Goal: Task Accomplishment & Management: Complete application form

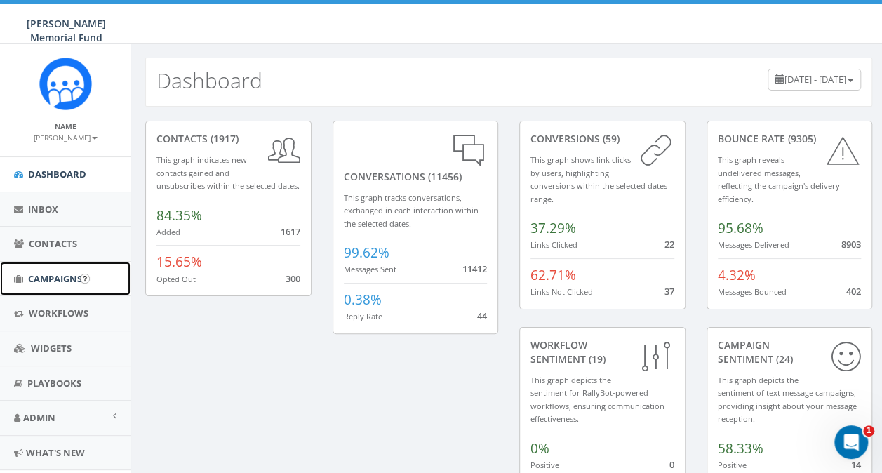
click at [45, 275] on span "Campaigns" at bounding box center [55, 278] width 54 height 13
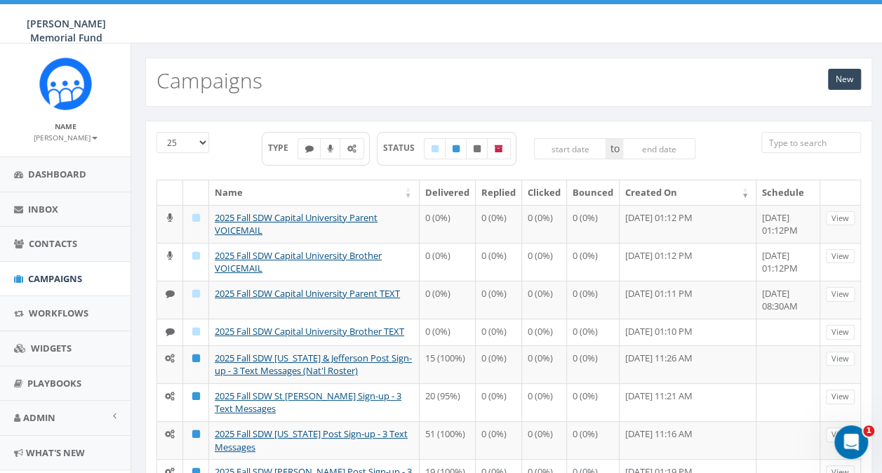
click at [789, 138] on input "search" at bounding box center [811, 142] width 100 height 21
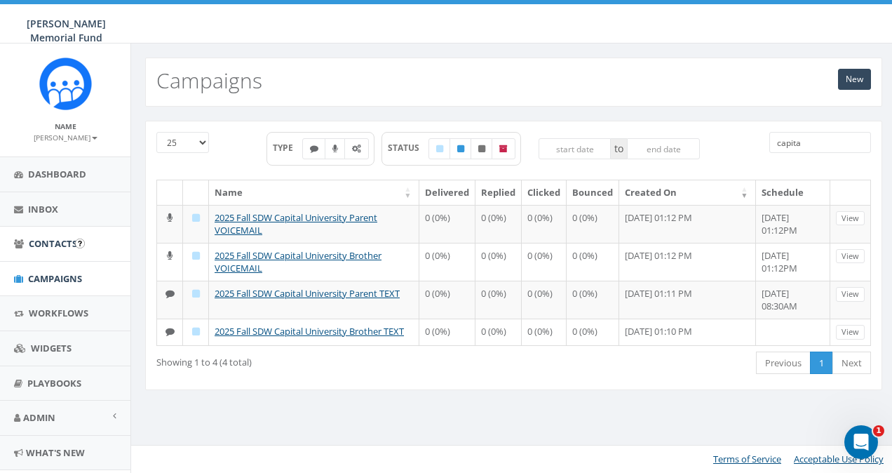
type input "capita"
click at [40, 239] on span "Contacts" at bounding box center [53, 243] width 48 height 13
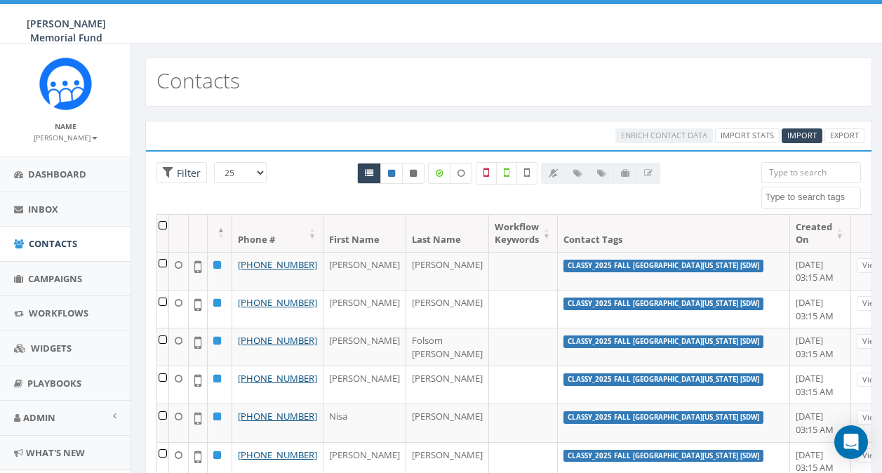
select select
click at [788, 198] on textarea "Search" at bounding box center [812, 197] width 95 height 13
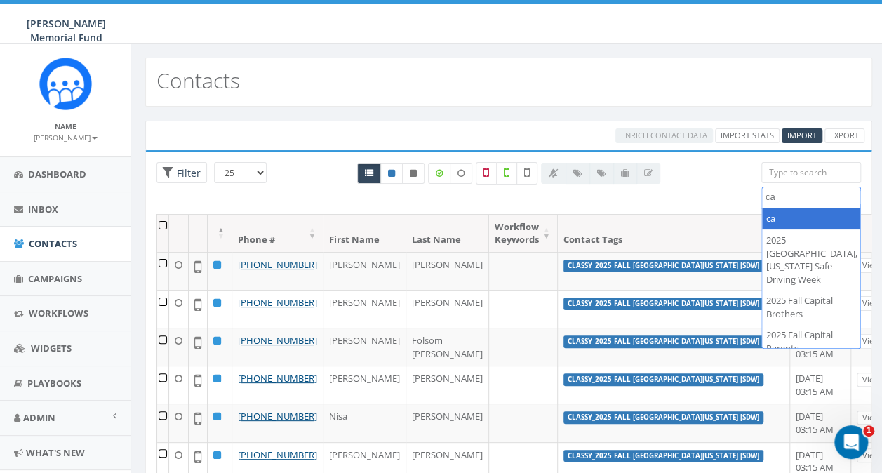
type textarea "c"
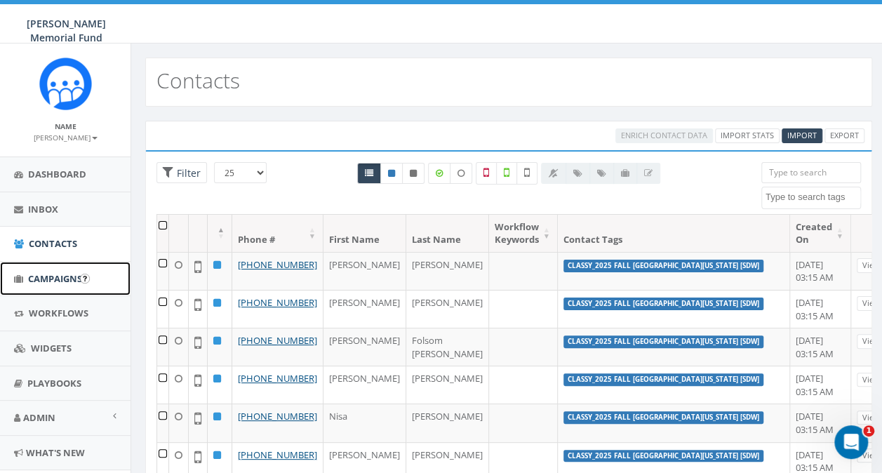
click at [35, 285] on link "Campaigns" at bounding box center [65, 279] width 131 height 34
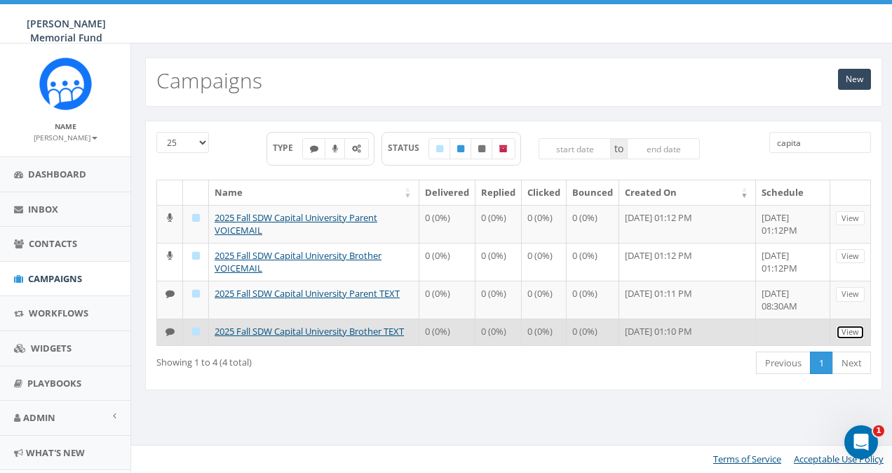
click at [856, 328] on link "View" at bounding box center [850, 332] width 29 height 15
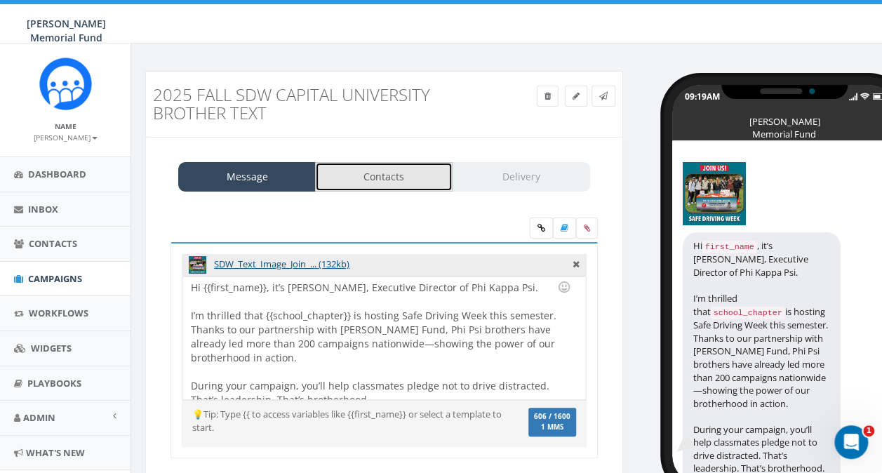
click at [390, 180] on link "Contacts" at bounding box center [384, 176] width 138 height 29
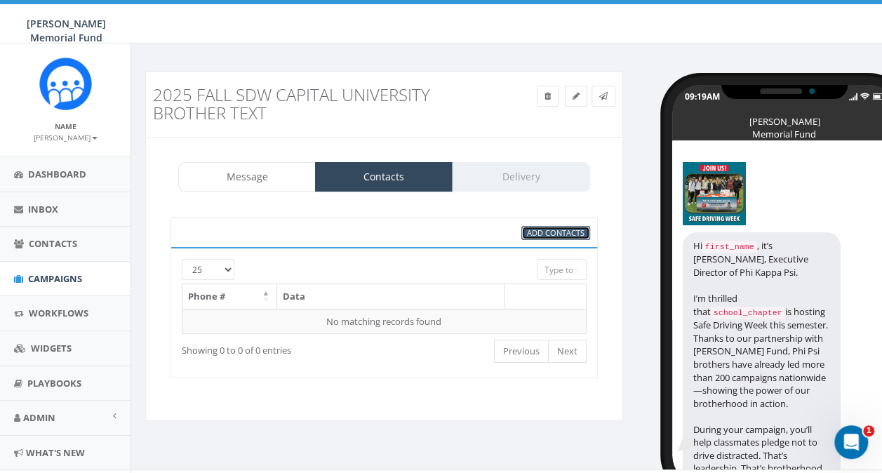
click at [580, 233] on span "Add Contacts" at bounding box center [556, 232] width 58 height 11
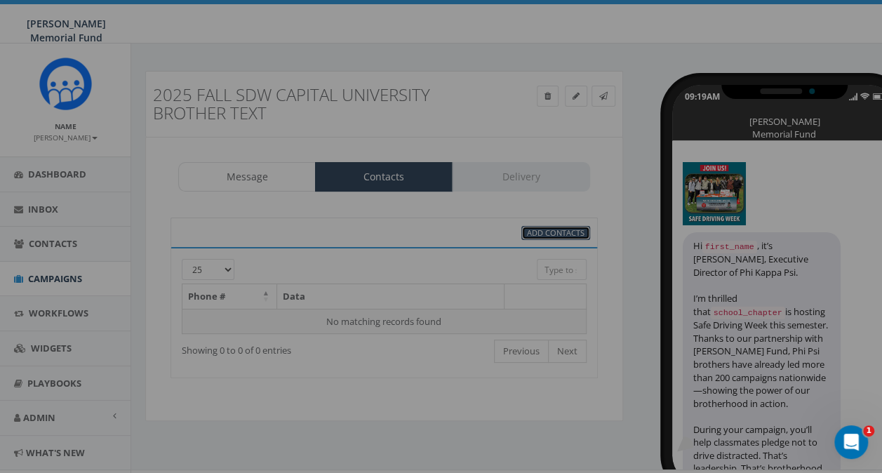
select select
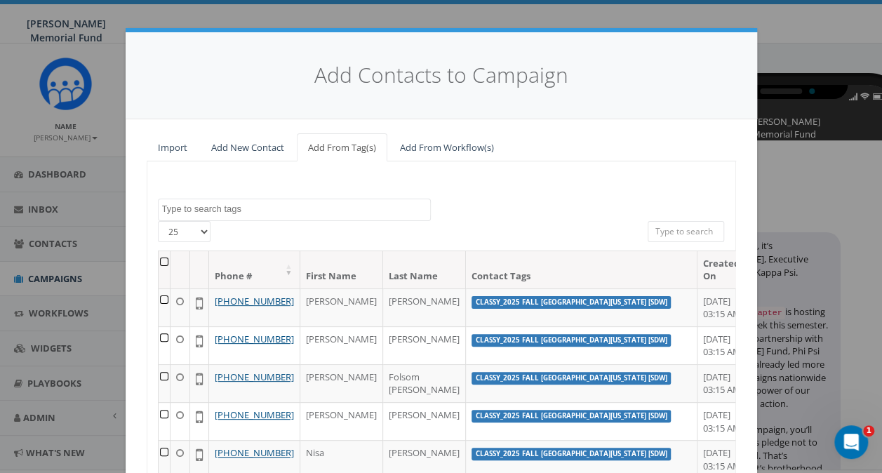
click at [312, 209] on textarea "Search" at bounding box center [296, 209] width 268 height 13
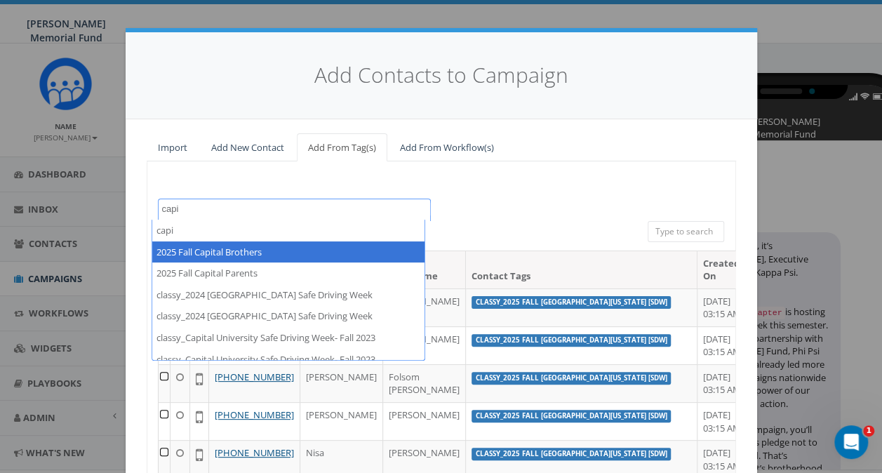
type textarea "capi"
select select "2025 Fall Capital Brothers"
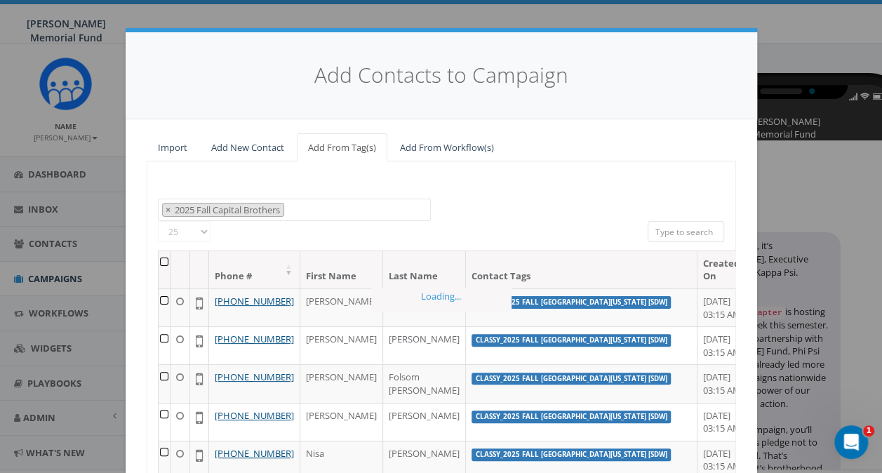
scroll to position [298, 0]
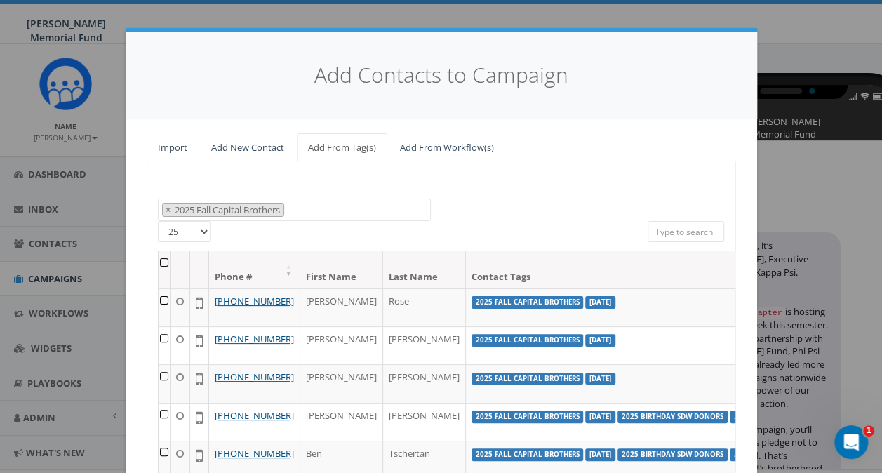
click at [159, 262] on th at bounding box center [165, 269] width 12 height 37
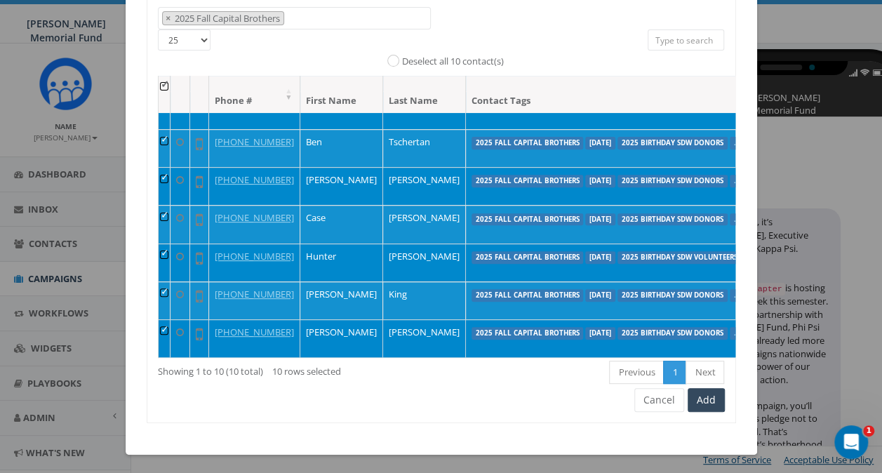
scroll to position [0, 0]
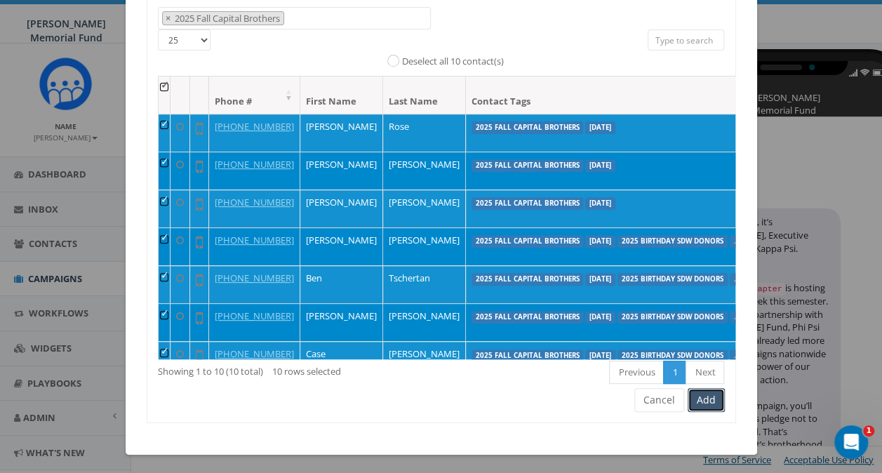
click at [702, 402] on button "Add" at bounding box center [706, 400] width 37 height 24
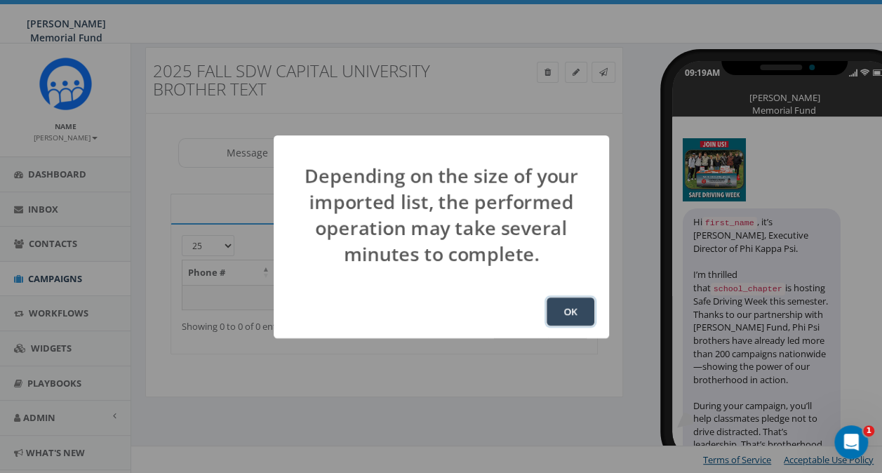
click at [566, 313] on button "OK" at bounding box center [571, 311] width 48 height 28
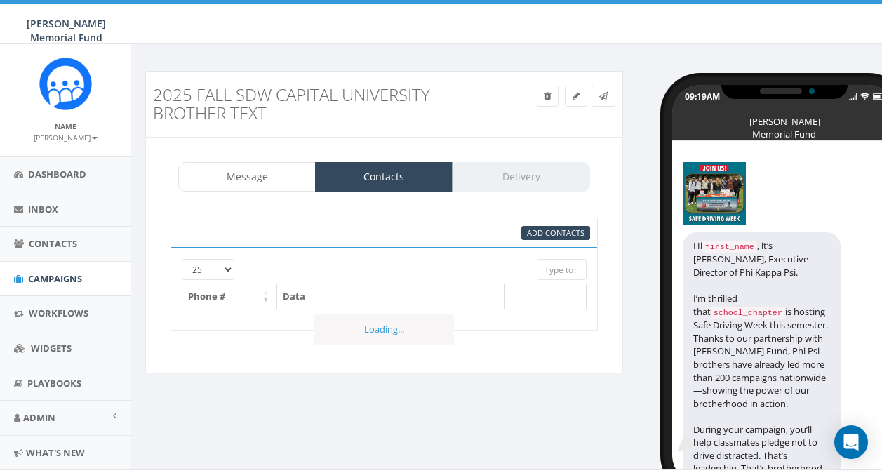
select select
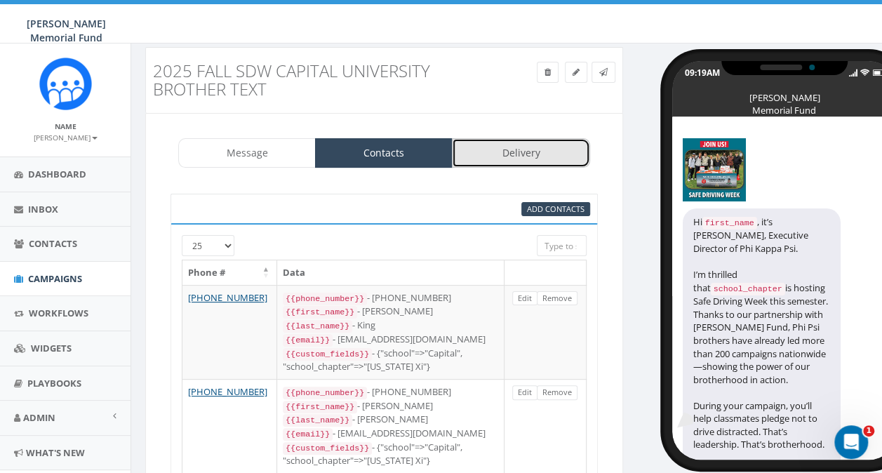
click at [517, 153] on link "Delivery" at bounding box center [521, 152] width 138 height 29
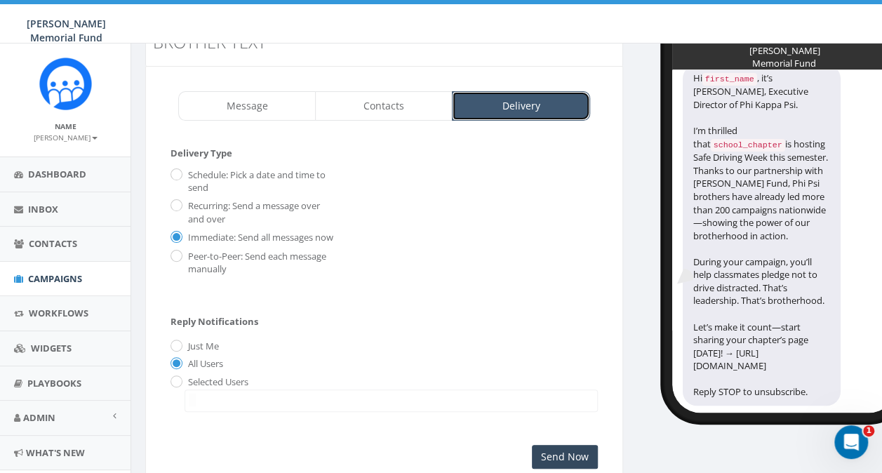
scroll to position [140, 0]
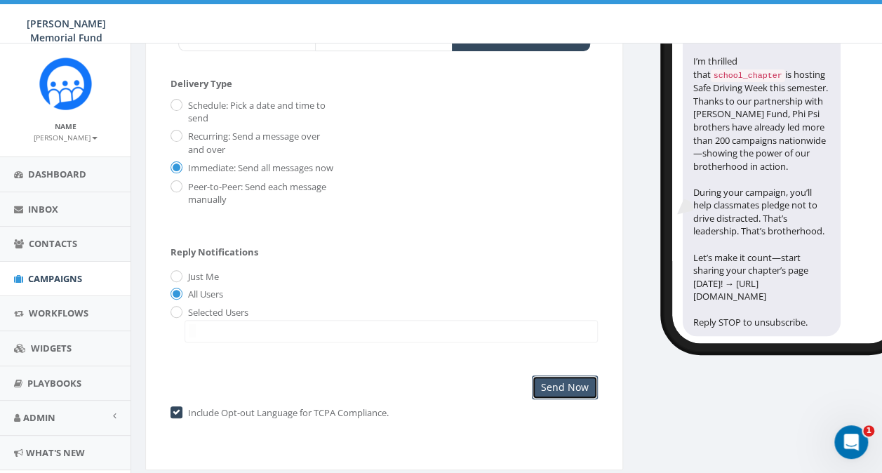
click at [554, 399] on input "Send Now" at bounding box center [565, 387] width 66 height 24
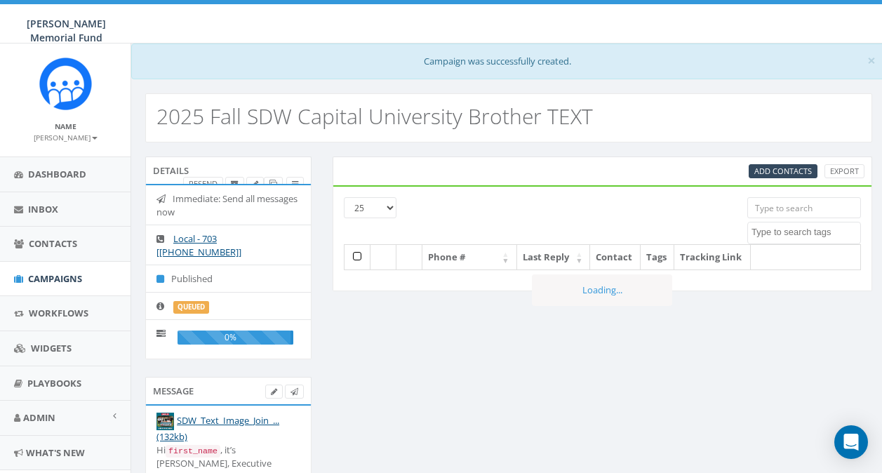
select select
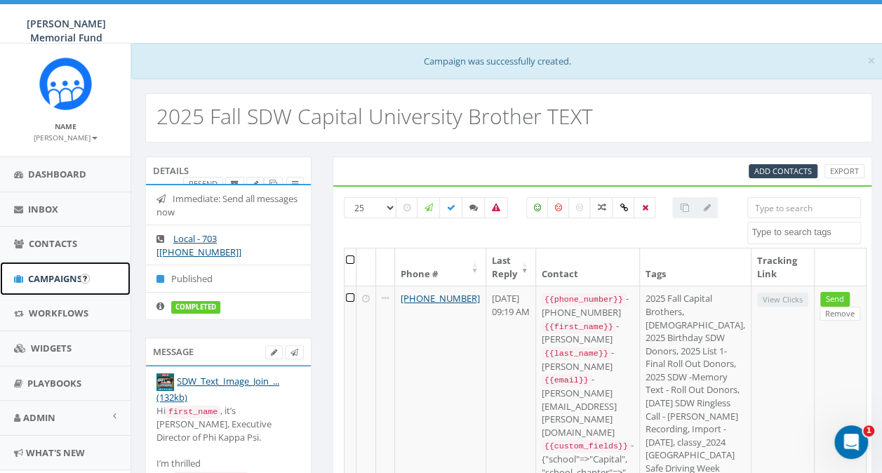
click at [53, 274] on span "Campaigns" at bounding box center [55, 278] width 54 height 13
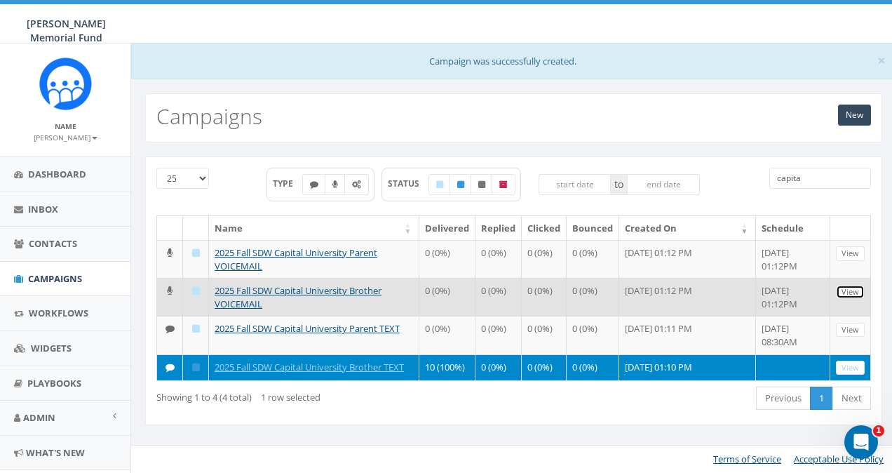
click at [846, 286] on link "View" at bounding box center [850, 292] width 29 height 15
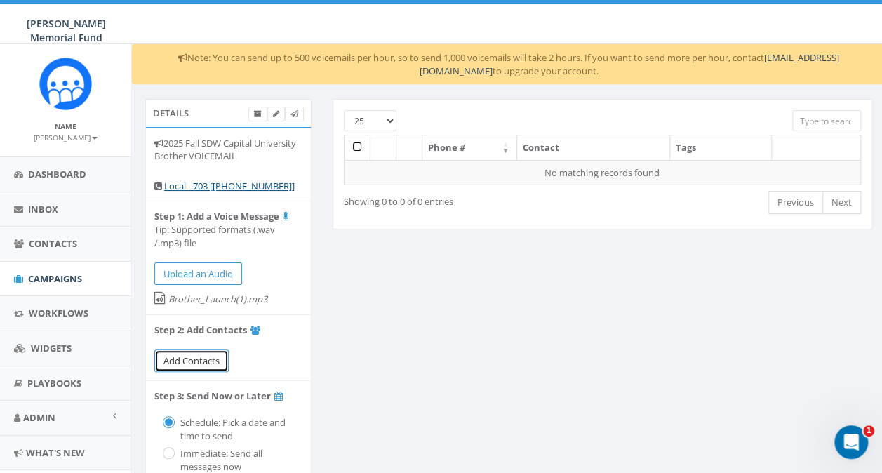
click at [189, 364] on span "Add Contacts" at bounding box center [191, 360] width 56 height 13
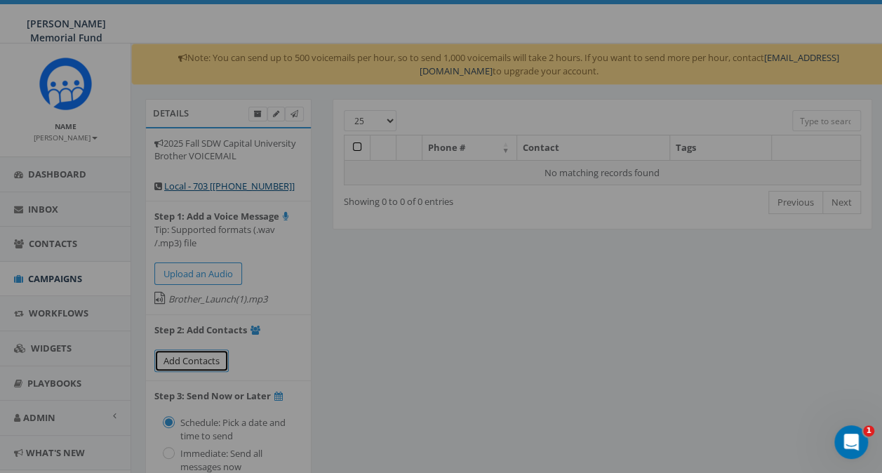
select select
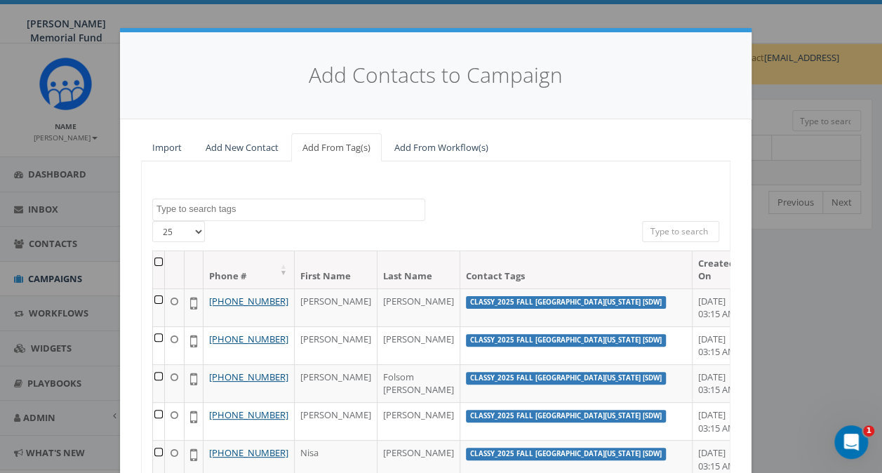
click at [249, 209] on textarea "Search" at bounding box center [290, 209] width 268 height 13
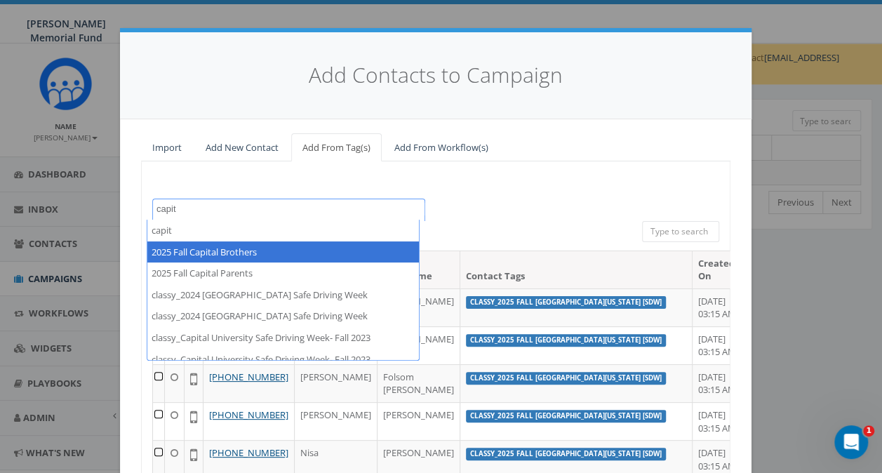
type textarea "capit"
select select "2025 Fall Capital Brothers"
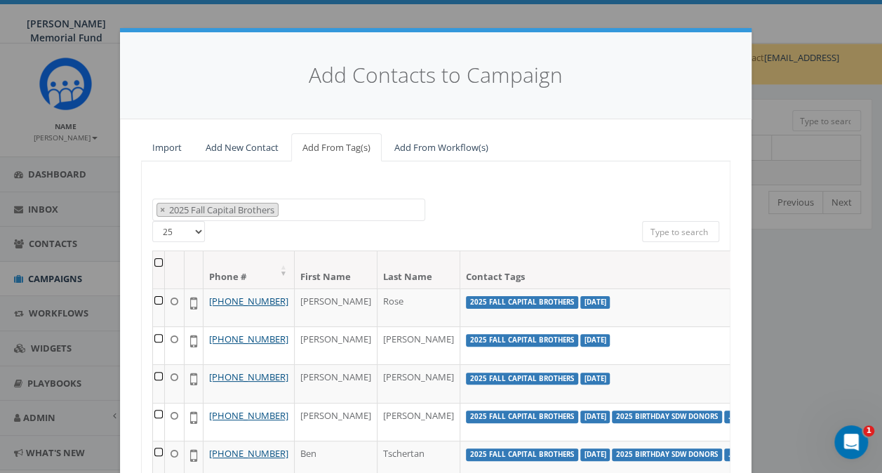
click at [153, 257] on th at bounding box center [159, 269] width 12 height 37
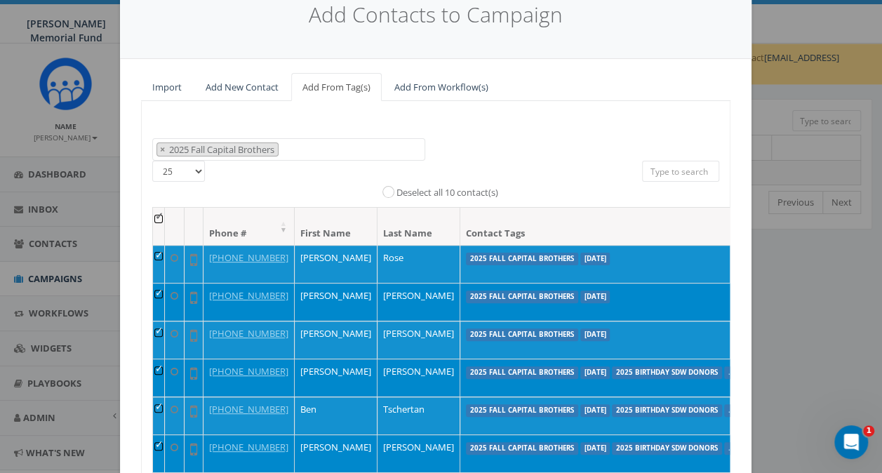
scroll to position [192, 0]
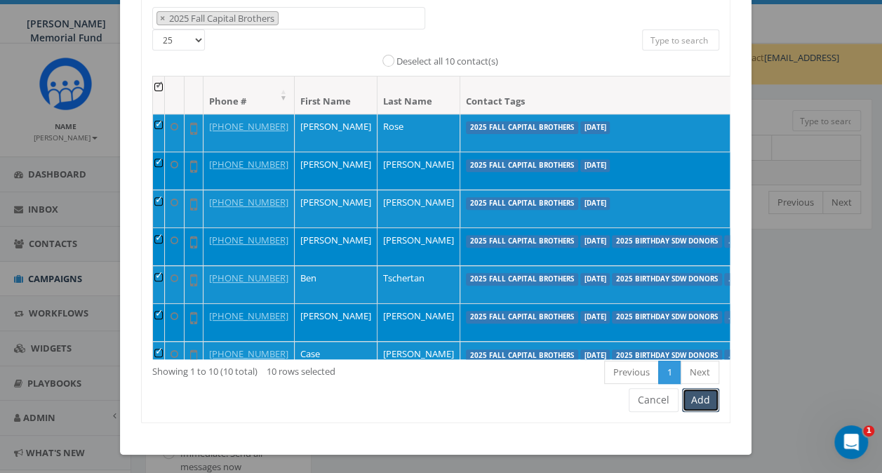
click at [702, 400] on button "Add" at bounding box center [700, 400] width 37 height 24
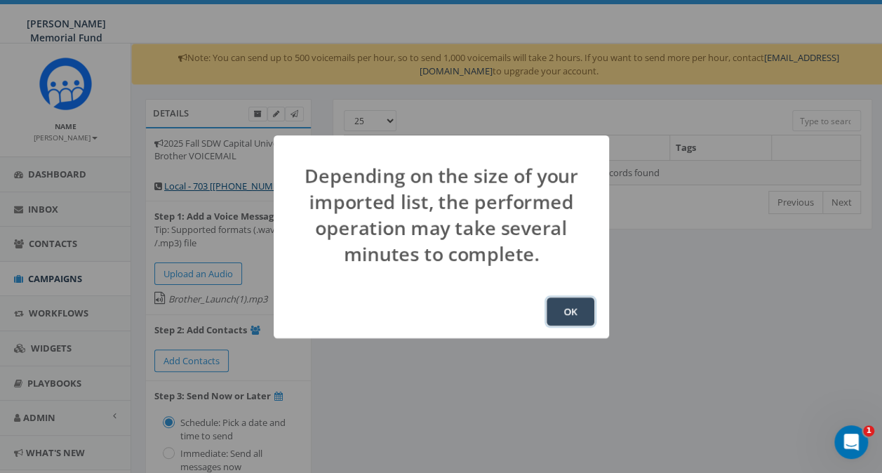
click at [567, 314] on button "OK" at bounding box center [571, 311] width 48 height 28
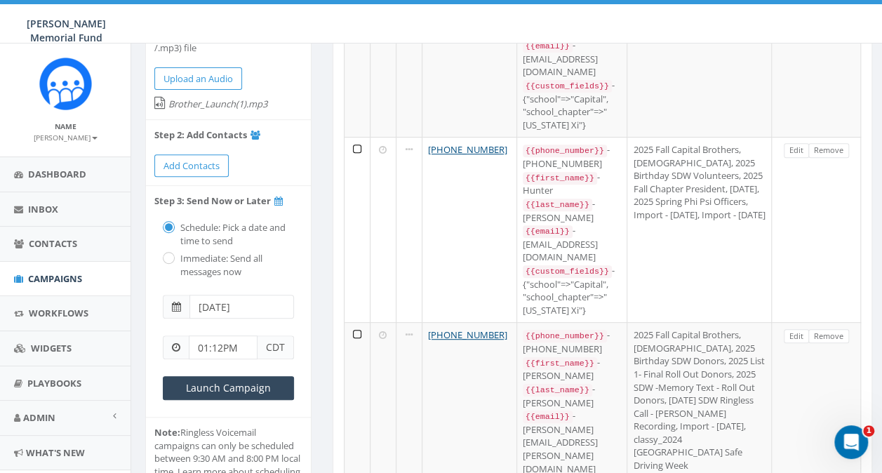
scroll to position [210, 0]
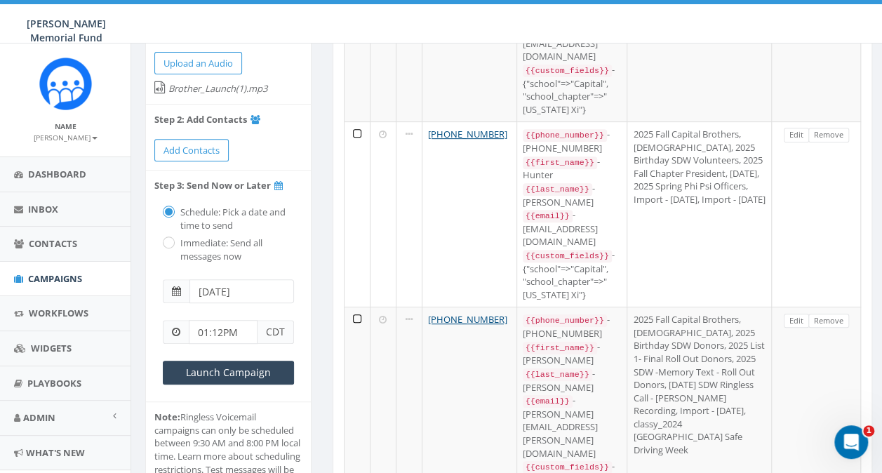
click at [206, 292] on input "[DATE]" at bounding box center [241, 291] width 105 height 24
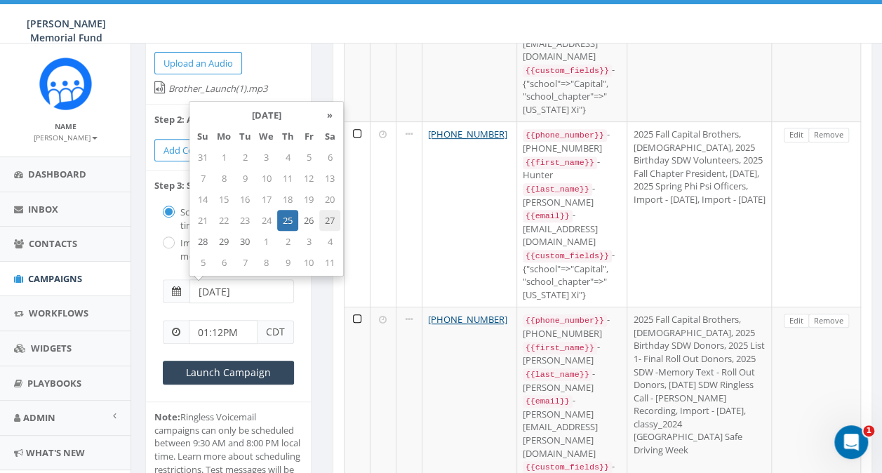
click at [328, 225] on td "27" at bounding box center [329, 220] width 21 height 21
type input "[DATE]"
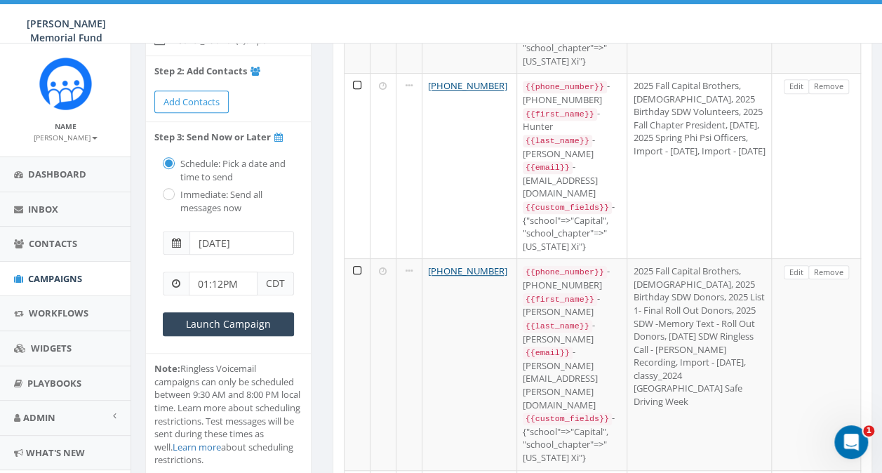
scroll to position [281, 0]
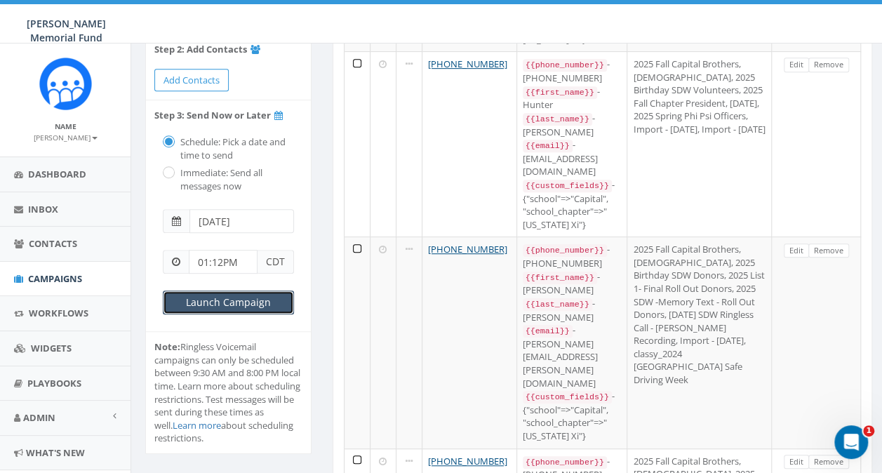
click at [229, 298] on input "Launch Campaign" at bounding box center [228, 302] width 131 height 24
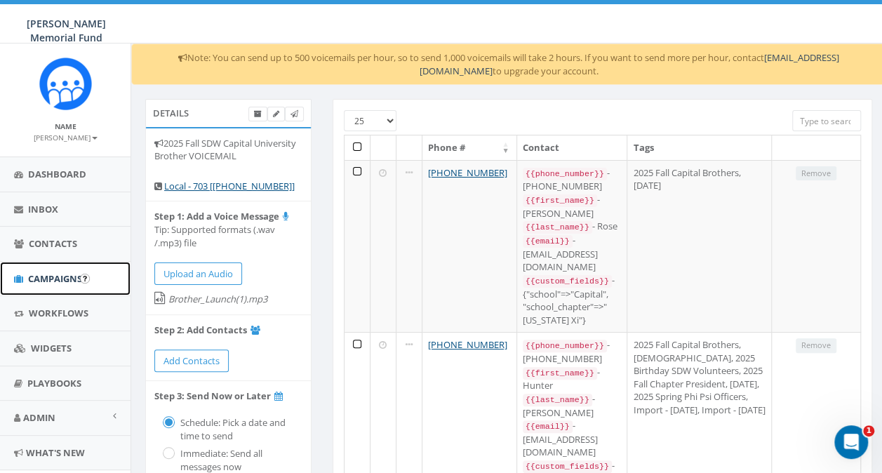
click at [36, 273] on span "Campaigns" at bounding box center [55, 278] width 54 height 13
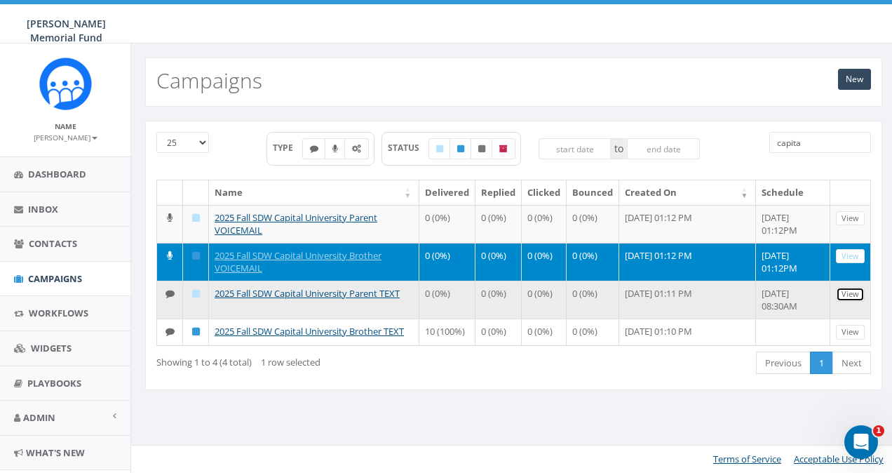
click at [857, 291] on link "View" at bounding box center [850, 294] width 29 height 15
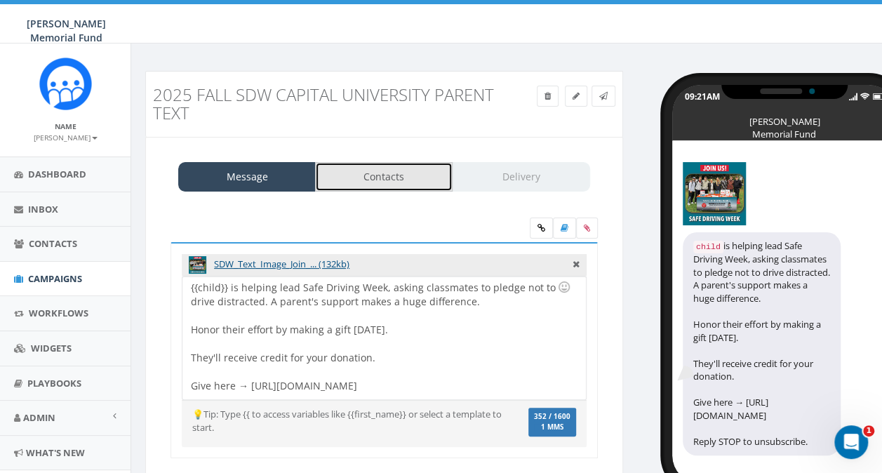
click at [375, 180] on link "Contacts" at bounding box center [384, 176] width 138 height 29
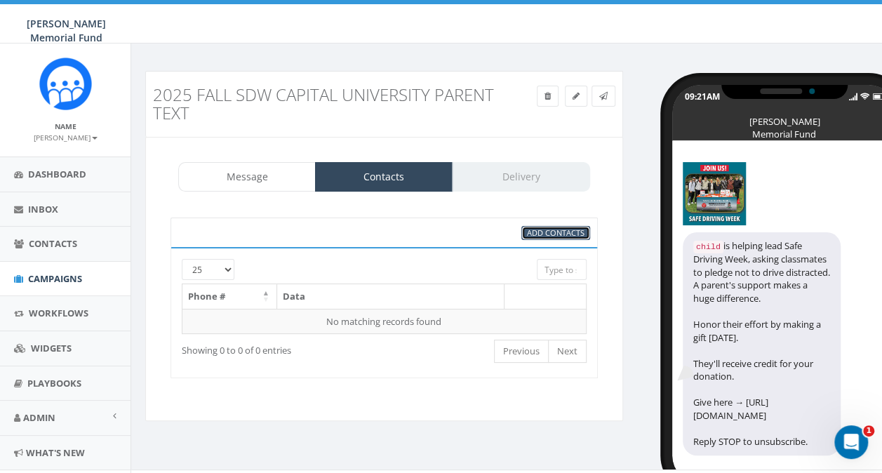
click at [540, 235] on span "Add Contacts" at bounding box center [556, 232] width 58 height 11
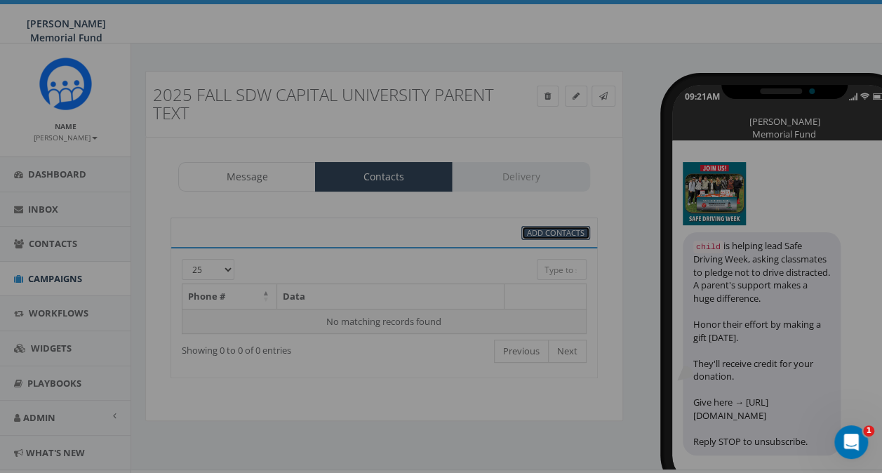
select select
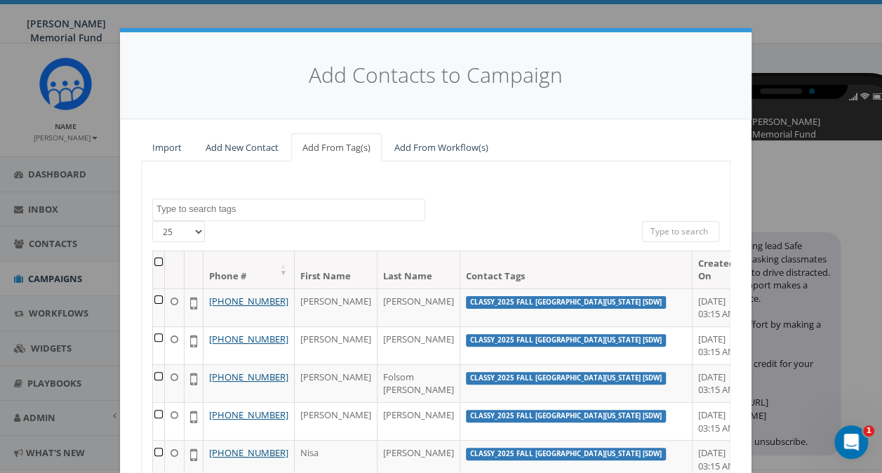
click at [203, 208] on textarea "Search" at bounding box center [290, 209] width 268 height 13
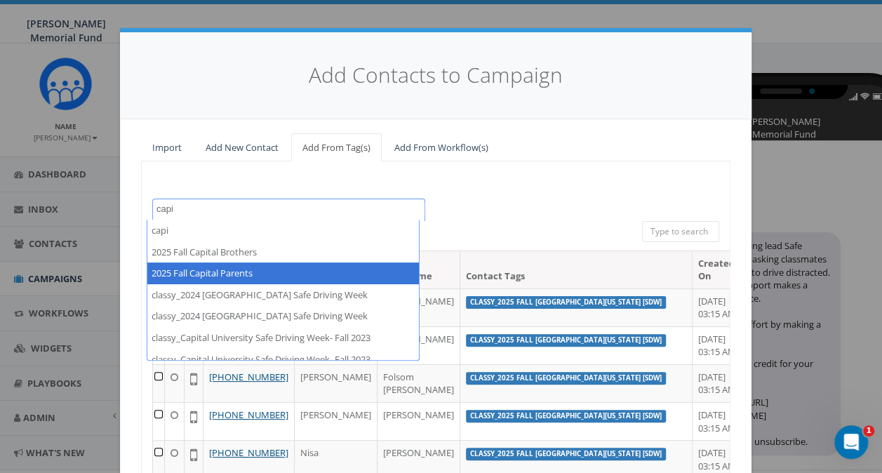
type textarea "capi"
select select "2025 Fall Capital Parents"
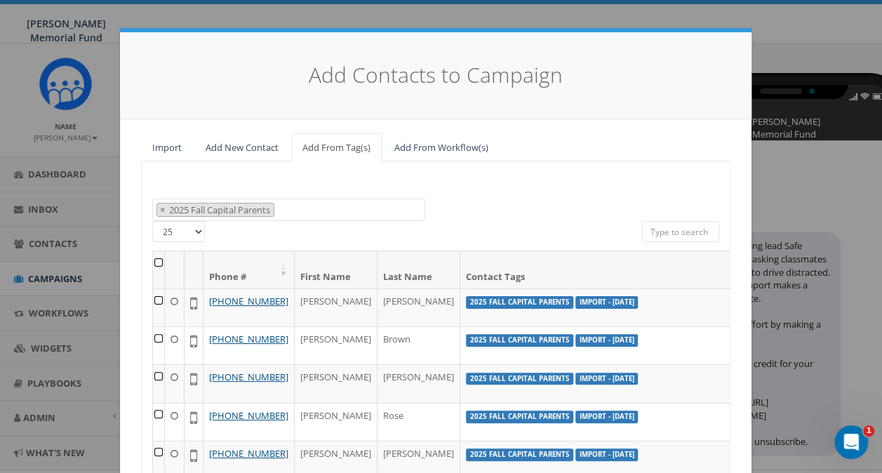
click at [153, 260] on th at bounding box center [159, 269] width 12 height 37
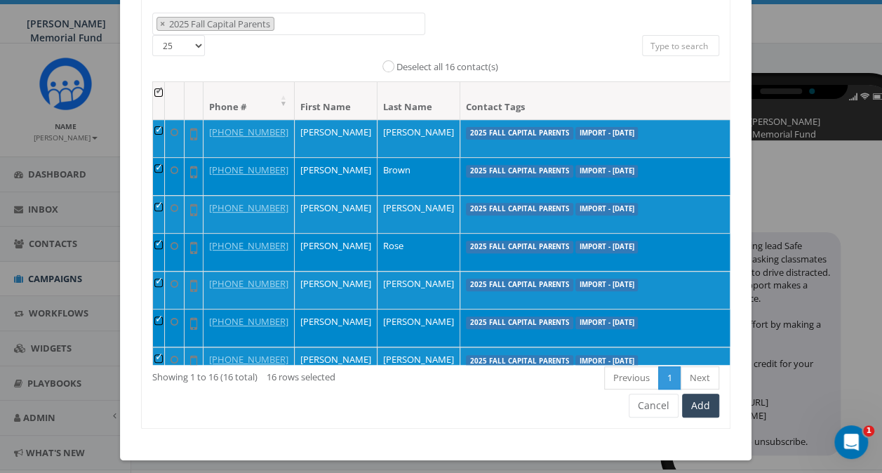
scroll to position [192, 0]
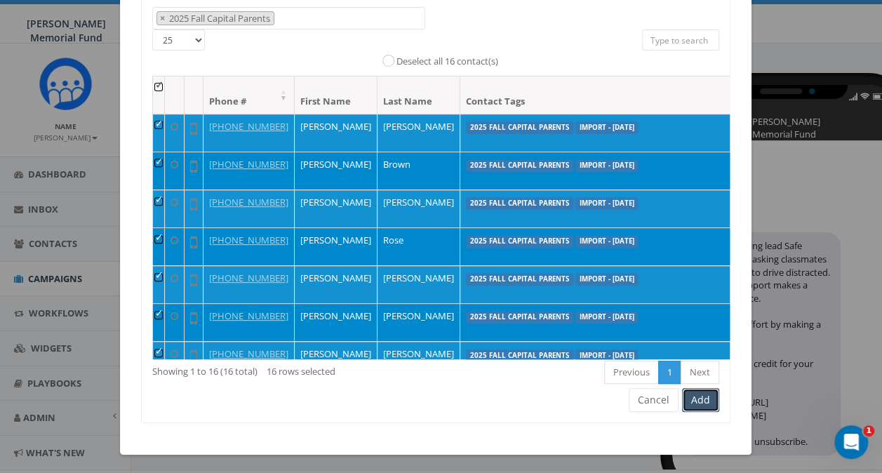
click at [695, 400] on button "Add" at bounding box center [700, 400] width 37 height 24
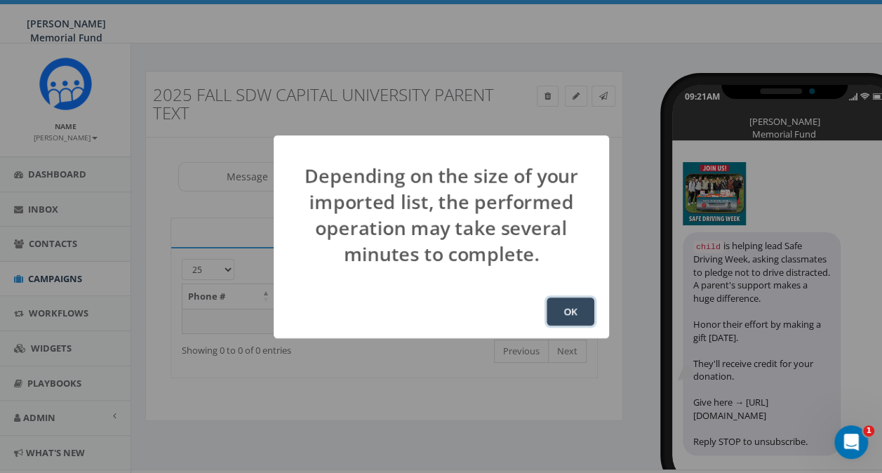
click at [568, 314] on button "OK" at bounding box center [571, 311] width 48 height 28
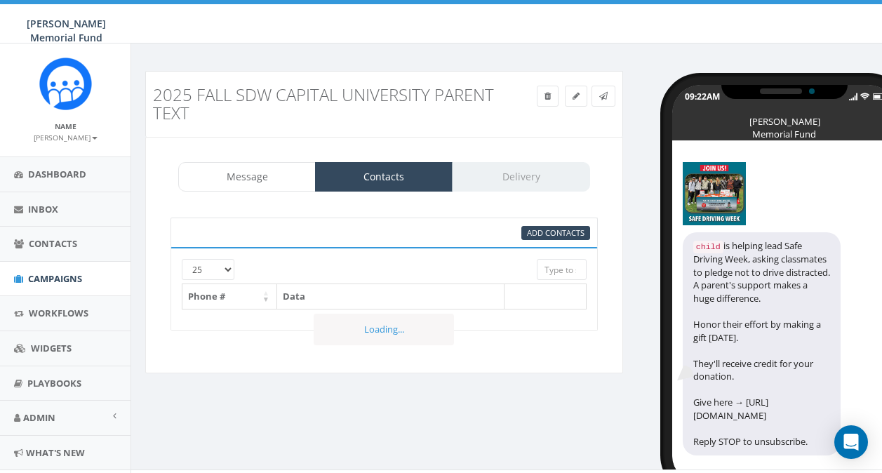
select select
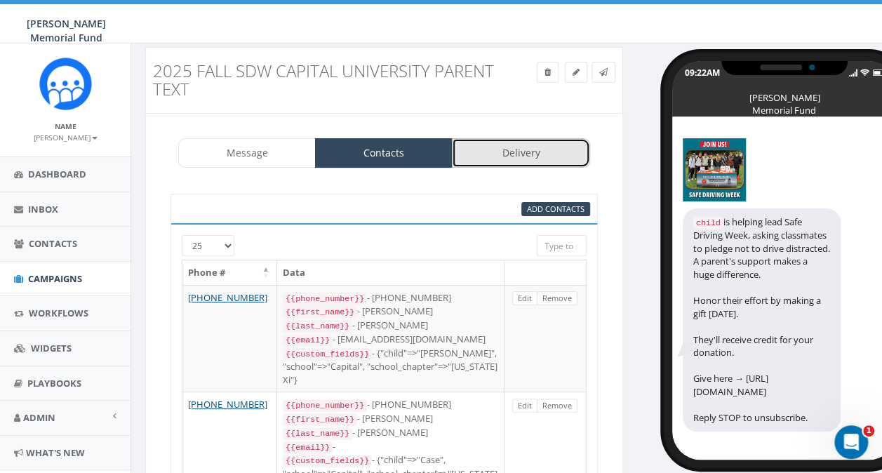
click at [519, 149] on link "Delivery" at bounding box center [521, 152] width 138 height 29
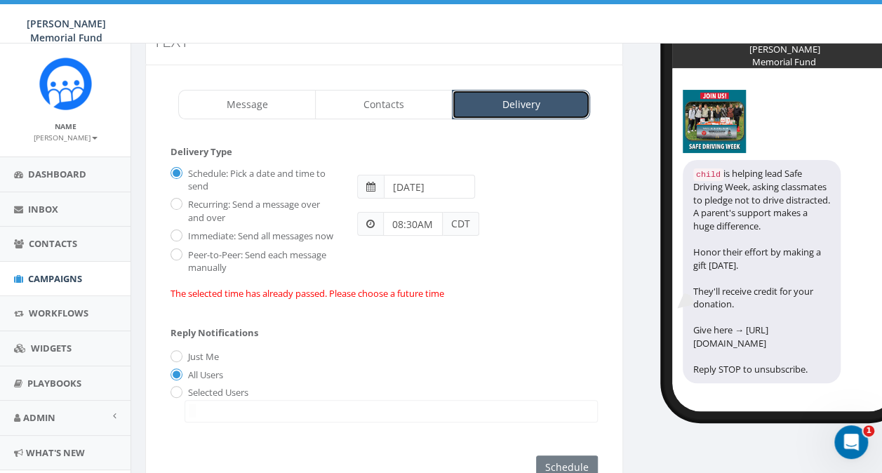
scroll to position [94, 0]
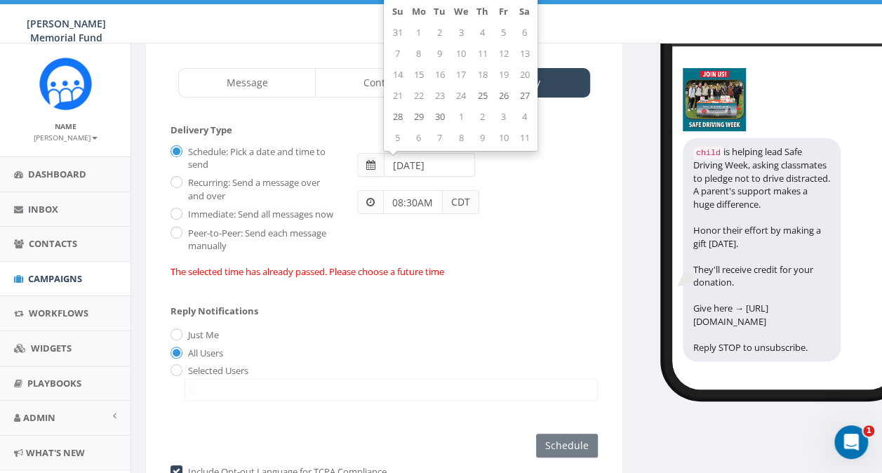
click at [417, 163] on input "2025-09-08" at bounding box center [429, 165] width 91 height 24
click at [370, 168] on span at bounding box center [370, 165] width 9 height 10
click at [427, 164] on input "text" at bounding box center [429, 165] width 91 height 24
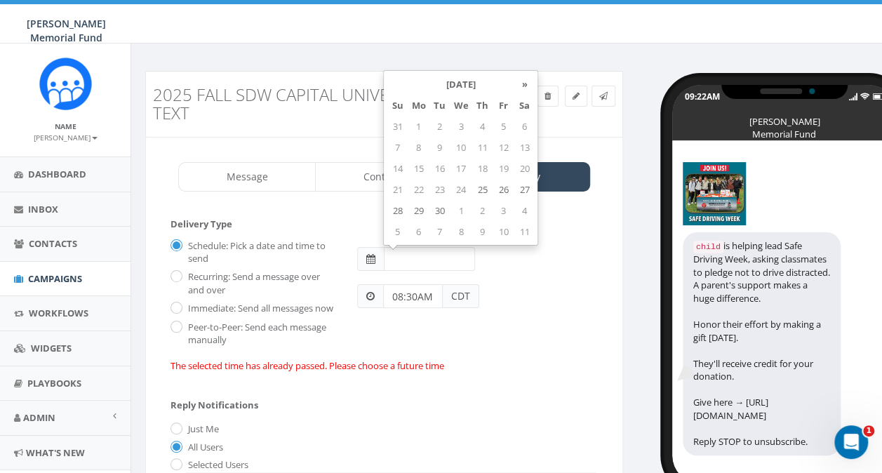
scroll to position [0, 0]
click at [399, 213] on td "28" at bounding box center [397, 210] width 21 height 21
click at [418, 206] on td "29" at bounding box center [418, 210] width 21 height 21
type input "[DATE]"
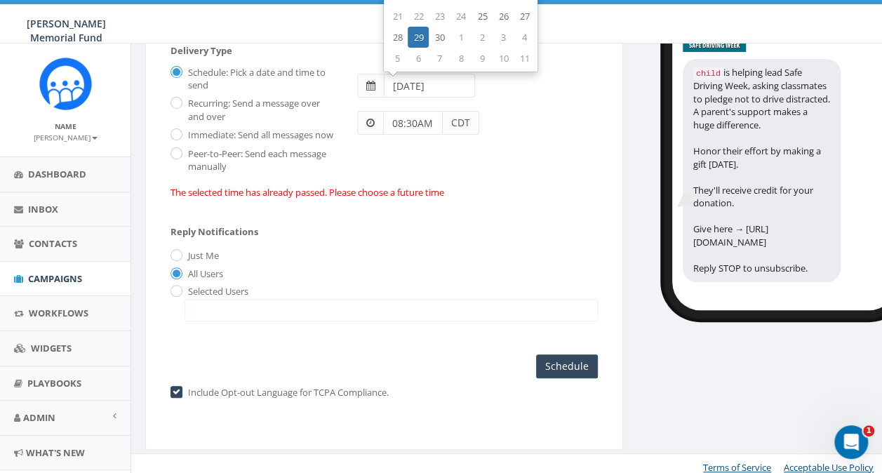
scroll to position [192, 0]
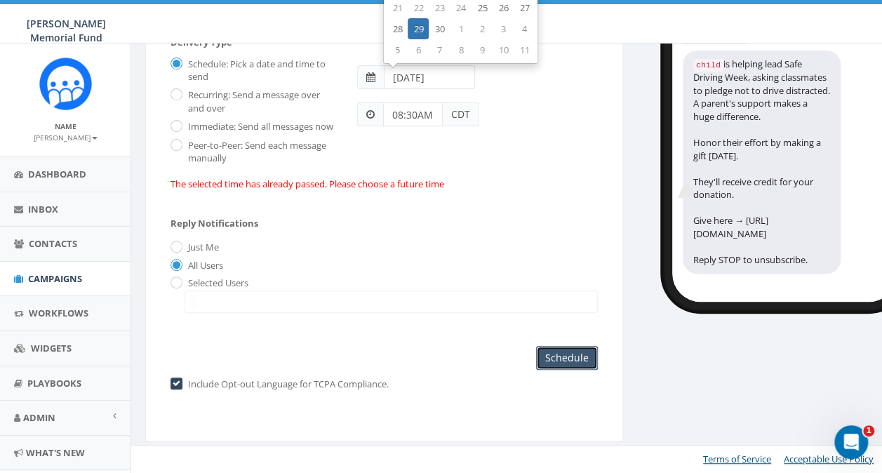
click at [574, 358] on input "Schedule" at bounding box center [567, 358] width 62 height 24
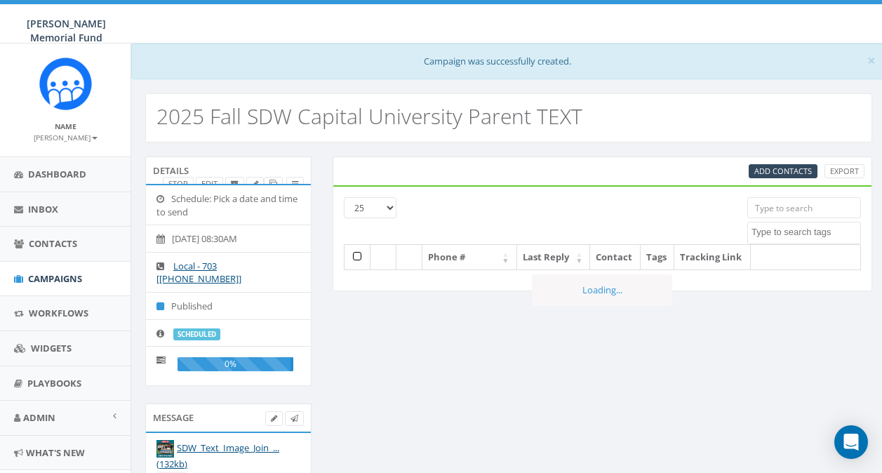
select select
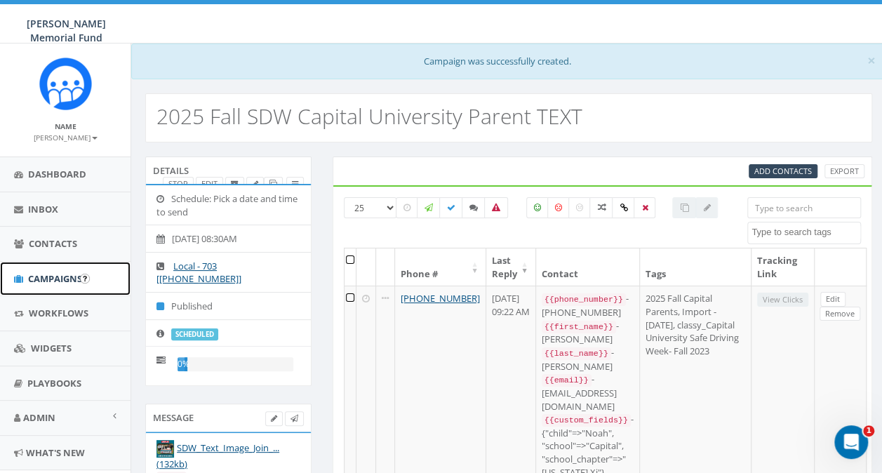
click at [64, 269] on link "Campaigns" at bounding box center [65, 279] width 131 height 34
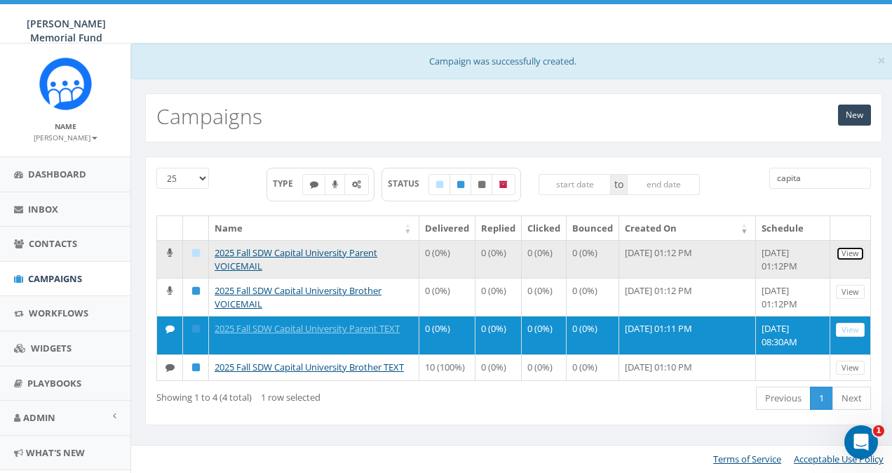
click at [849, 251] on link "View" at bounding box center [850, 253] width 29 height 15
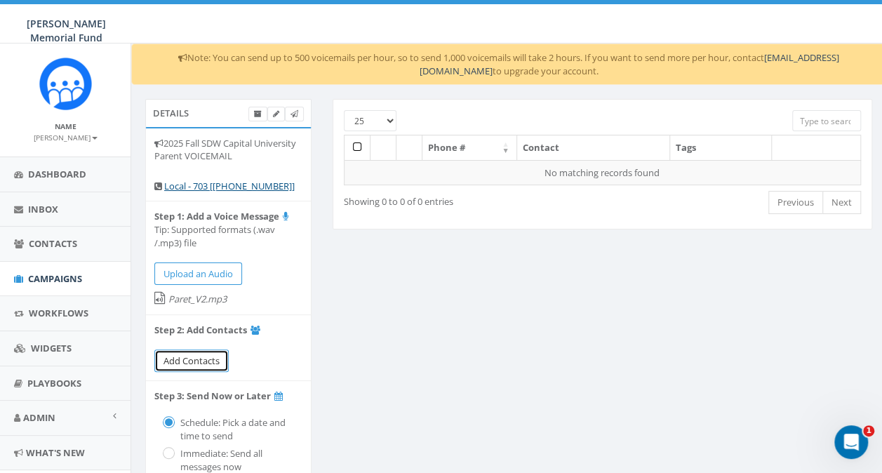
click at [194, 358] on span "Add Contacts" at bounding box center [191, 360] width 56 height 13
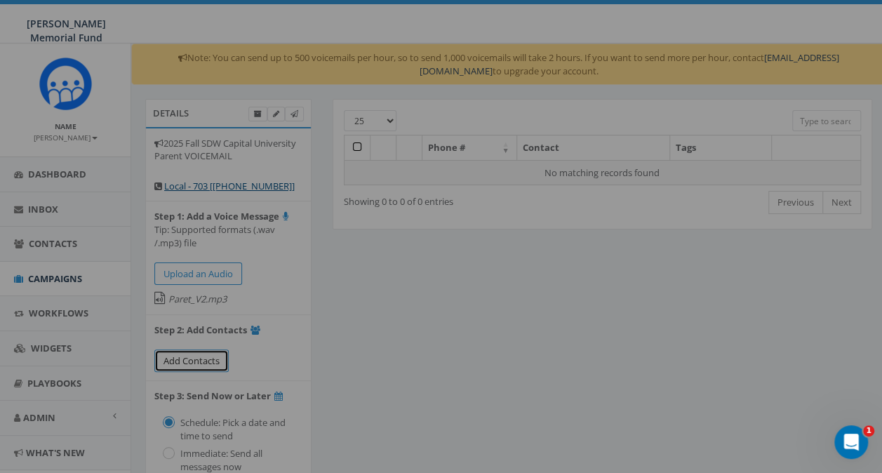
select select
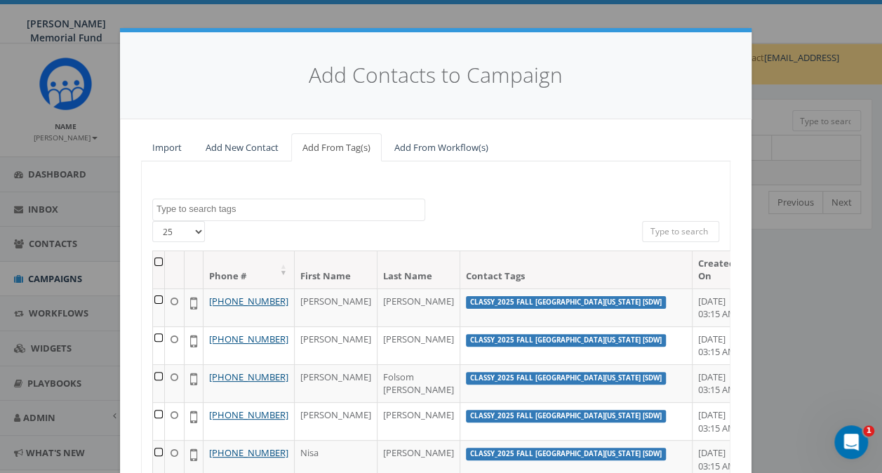
click at [269, 211] on textarea "Search" at bounding box center [290, 209] width 268 height 13
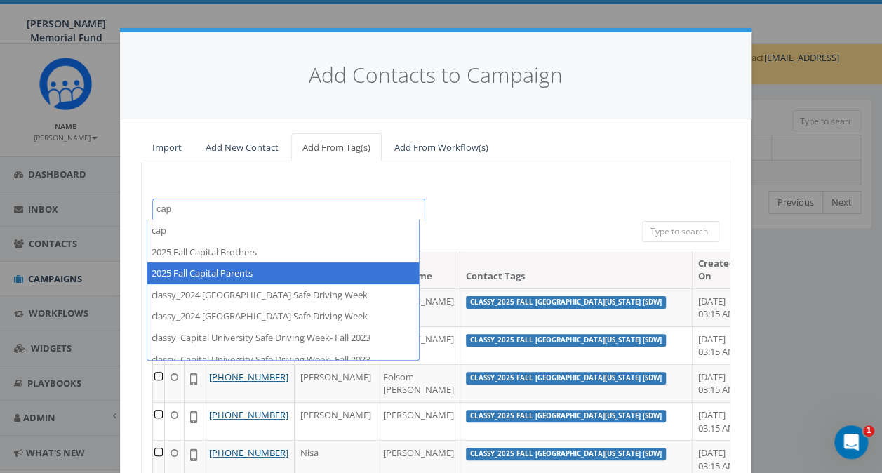
type textarea "cap"
select select "2025 Fall Capital Parents"
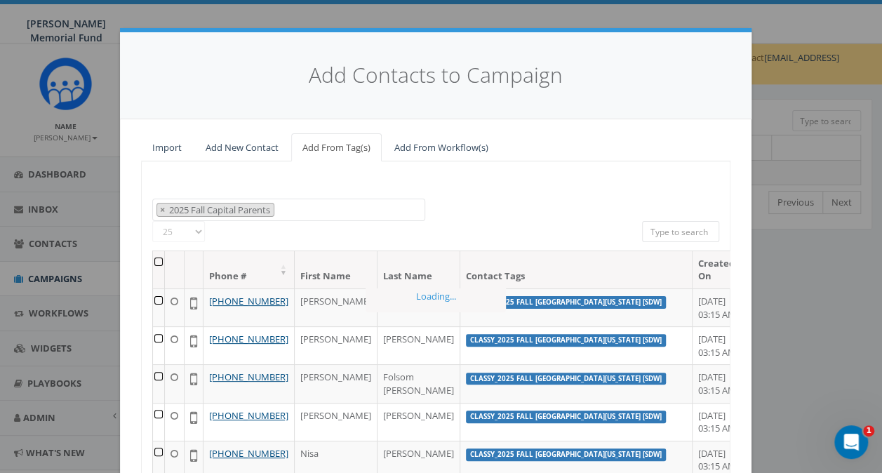
scroll to position [310, 0]
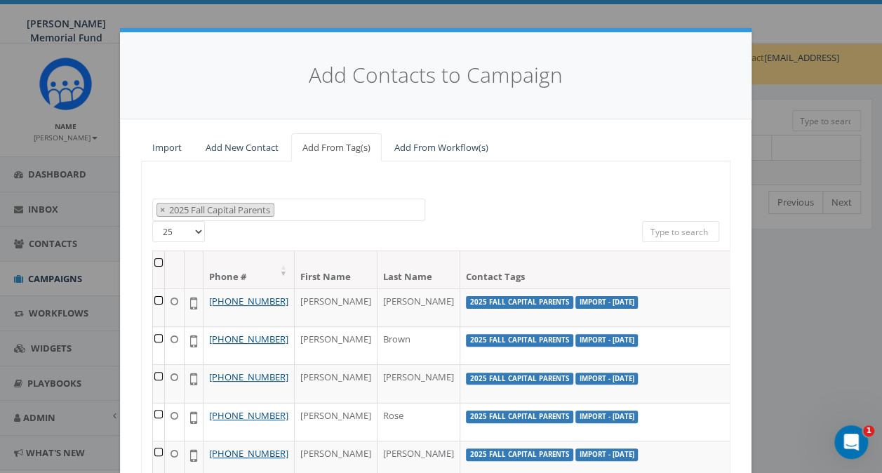
click at [154, 257] on th at bounding box center [159, 269] width 12 height 37
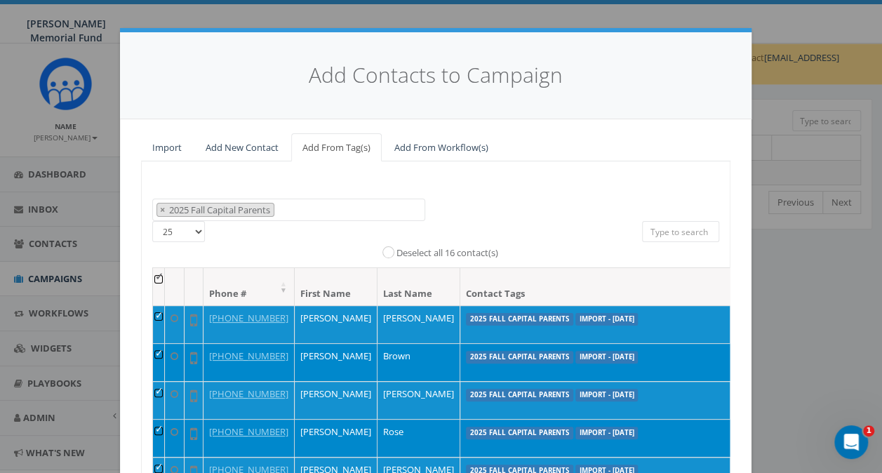
scroll to position [192, 0]
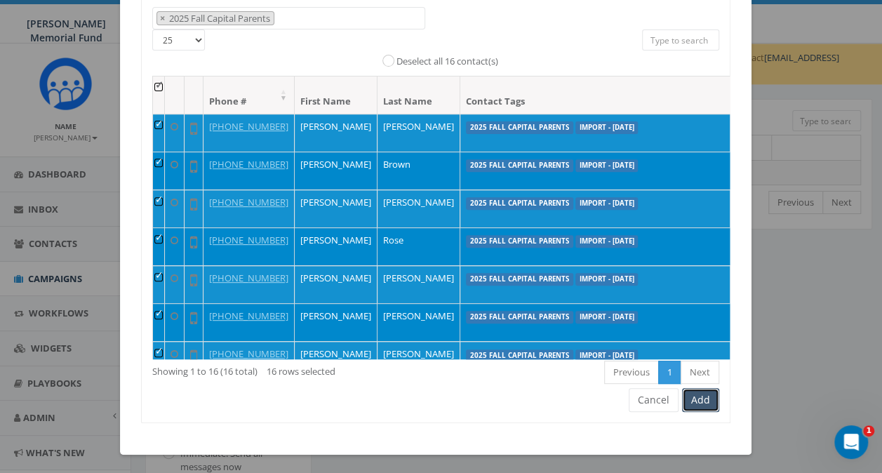
click at [694, 399] on button "Add" at bounding box center [700, 400] width 37 height 24
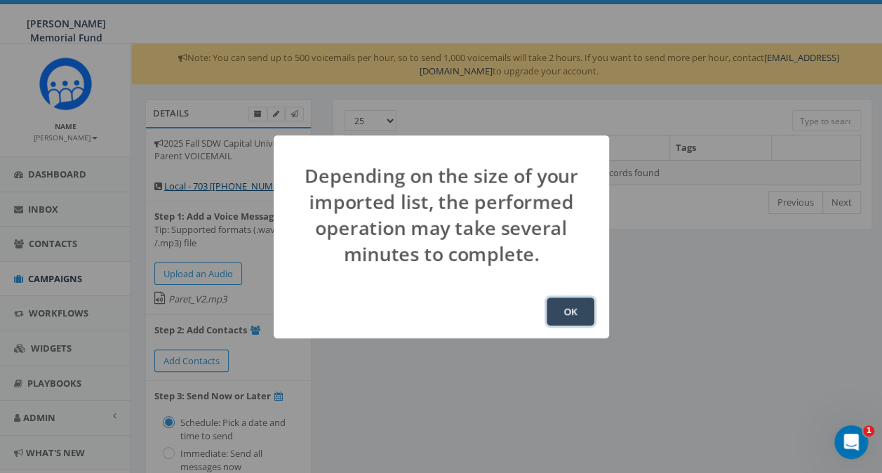
click at [575, 307] on button "OK" at bounding box center [571, 311] width 48 height 28
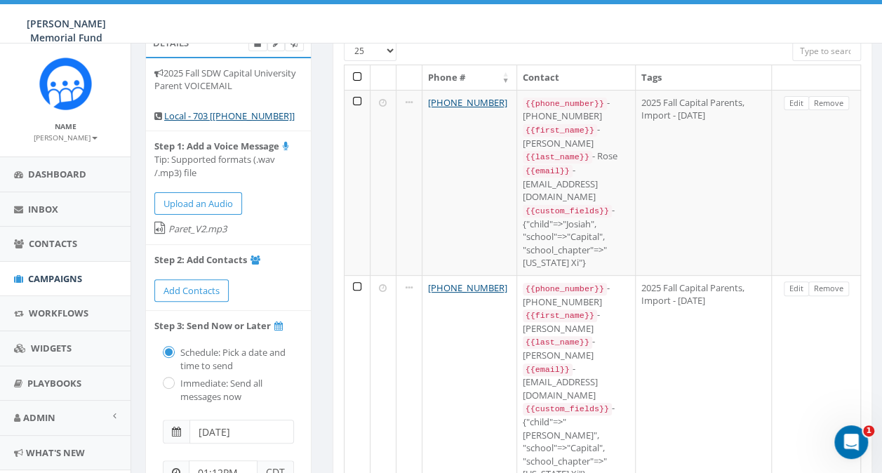
scroll to position [140, 0]
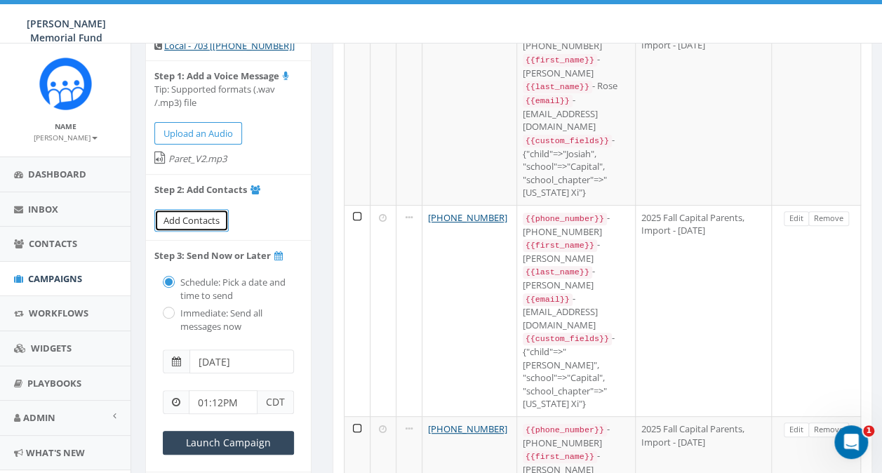
click at [194, 218] on span "Add Contacts" at bounding box center [191, 220] width 56 height 13
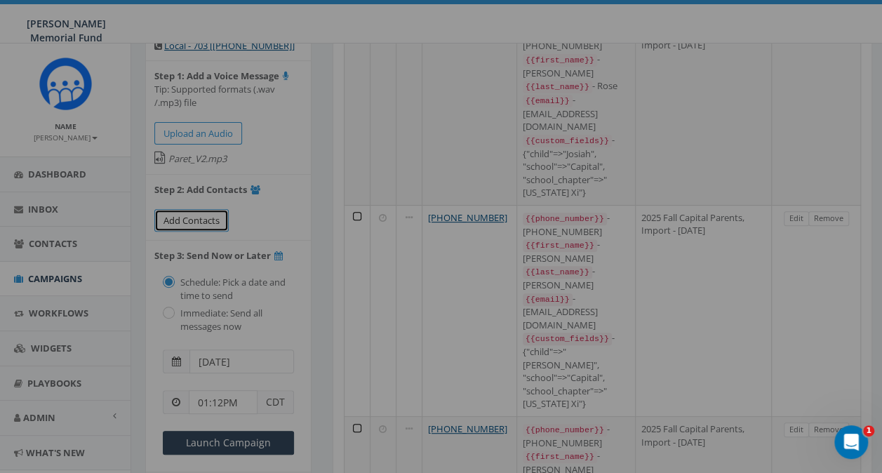
select select
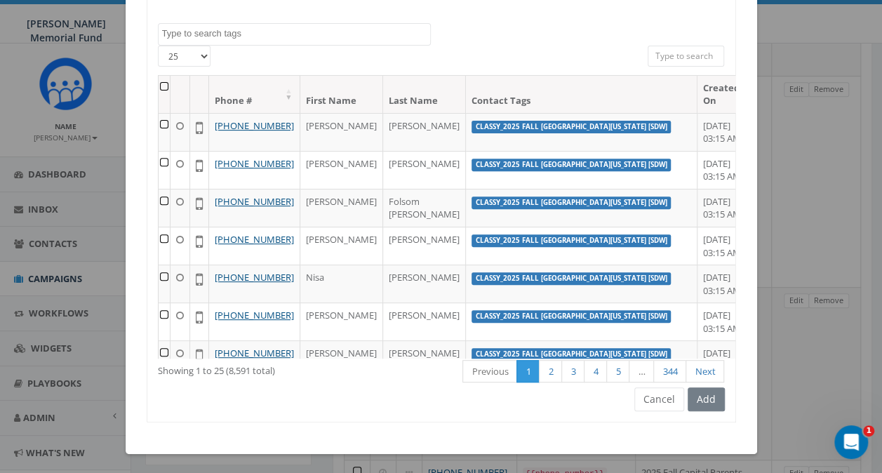
scroll to position [351, 0]
click at [671, 403] on button "Cancel" at bounding box center [659, 399] width 50 height 24
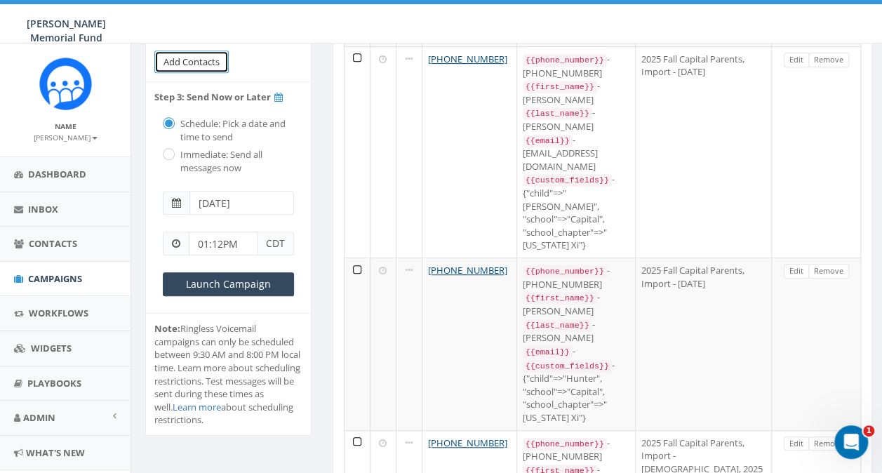
scroll to position [278, 0]
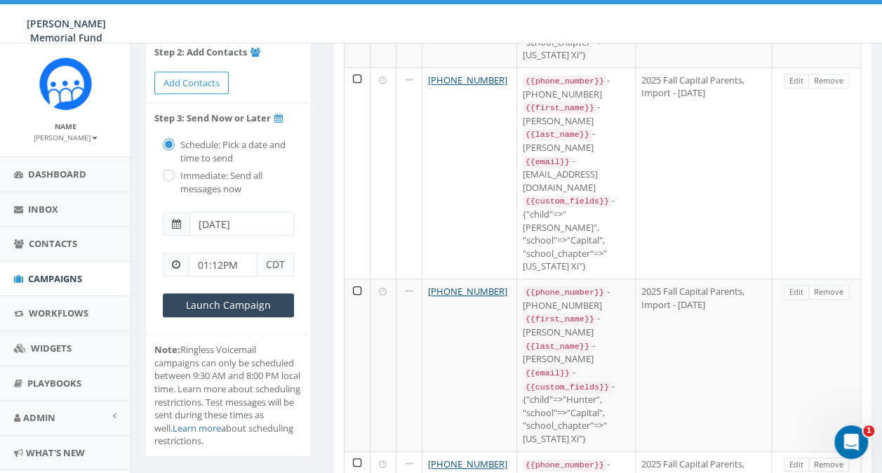
click at [212, 222] on input "[DATE]" at bounding box center [241, 224] width 105 height 24
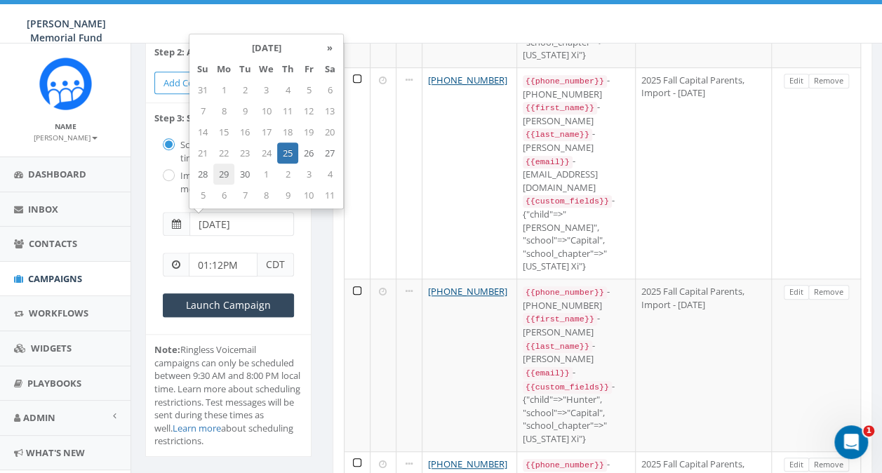
click at [228, 168] on td "29" at bounding box center [223, 173] width 21 height 21
type input "2025-09-29"
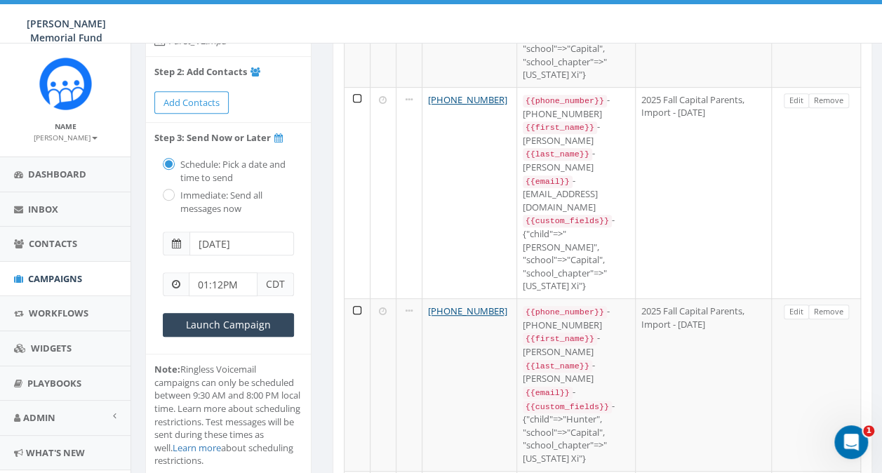
scroll to position [281, 0]
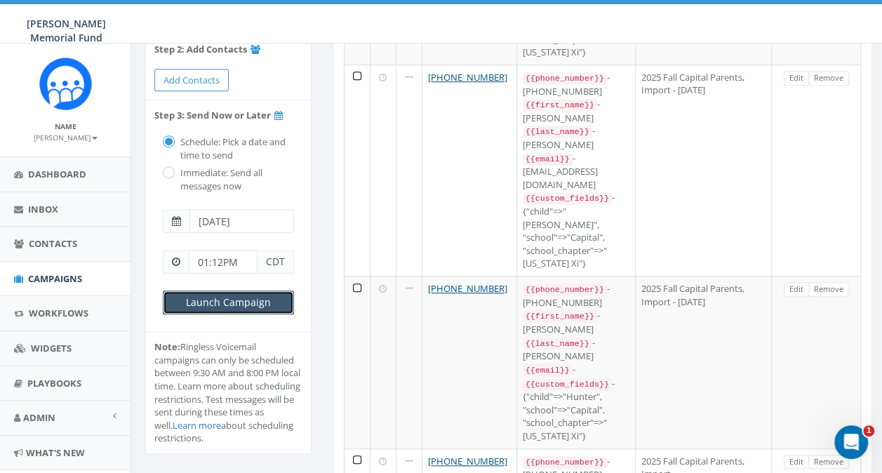
click at [234, 300] on input "Launch Campaign" at bounding box center [228, 302] width 131 height 24
